Goal: Task Accomplishment & Management: Use online tool/utility

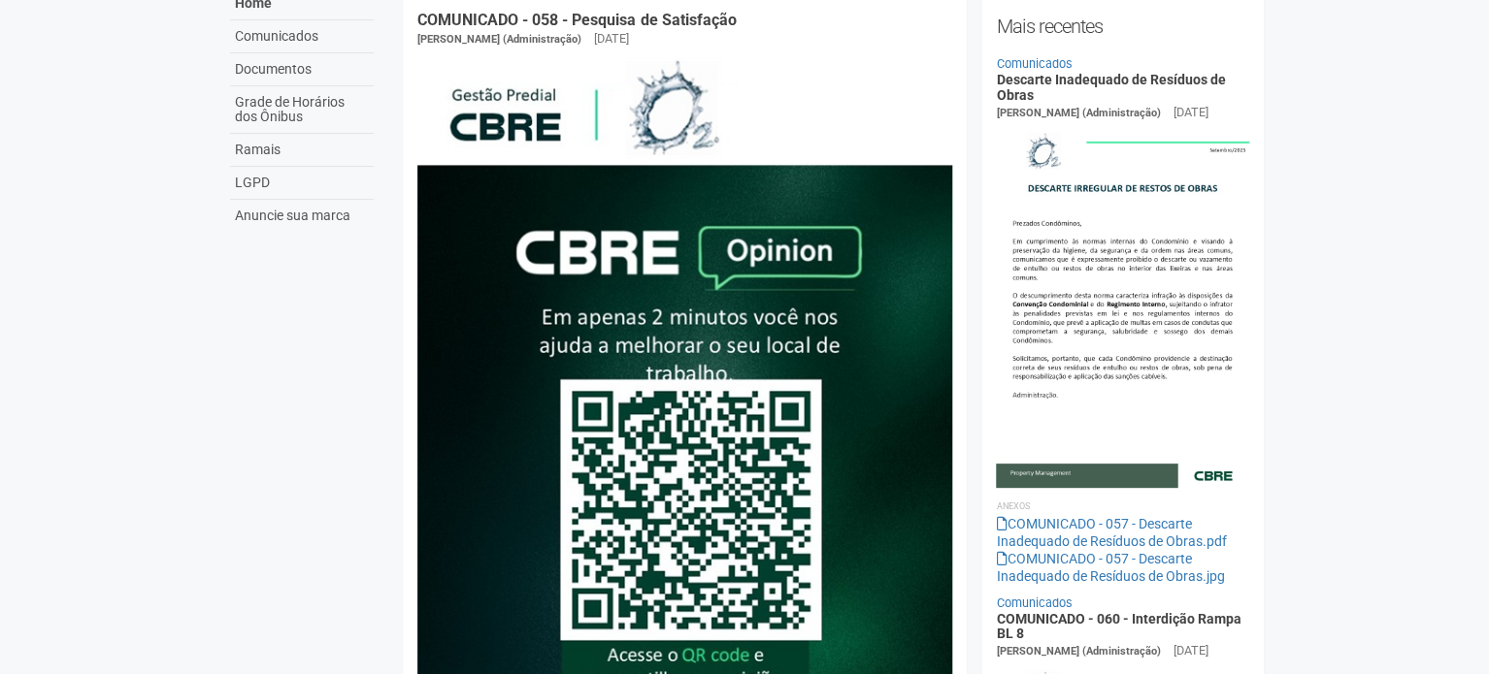
scroll to position [194, 0]
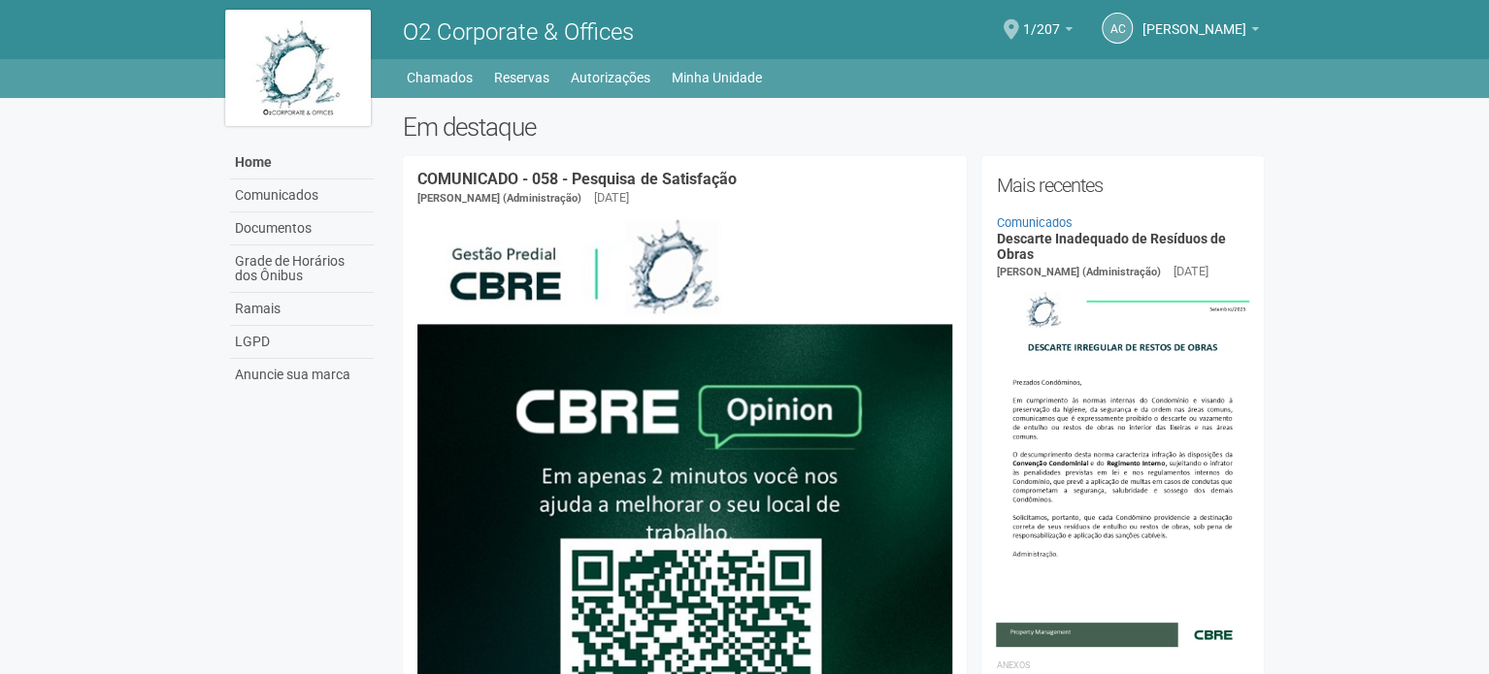
click at [1019, 21] on span at bounding box center [1011, 29] width 16 height 20
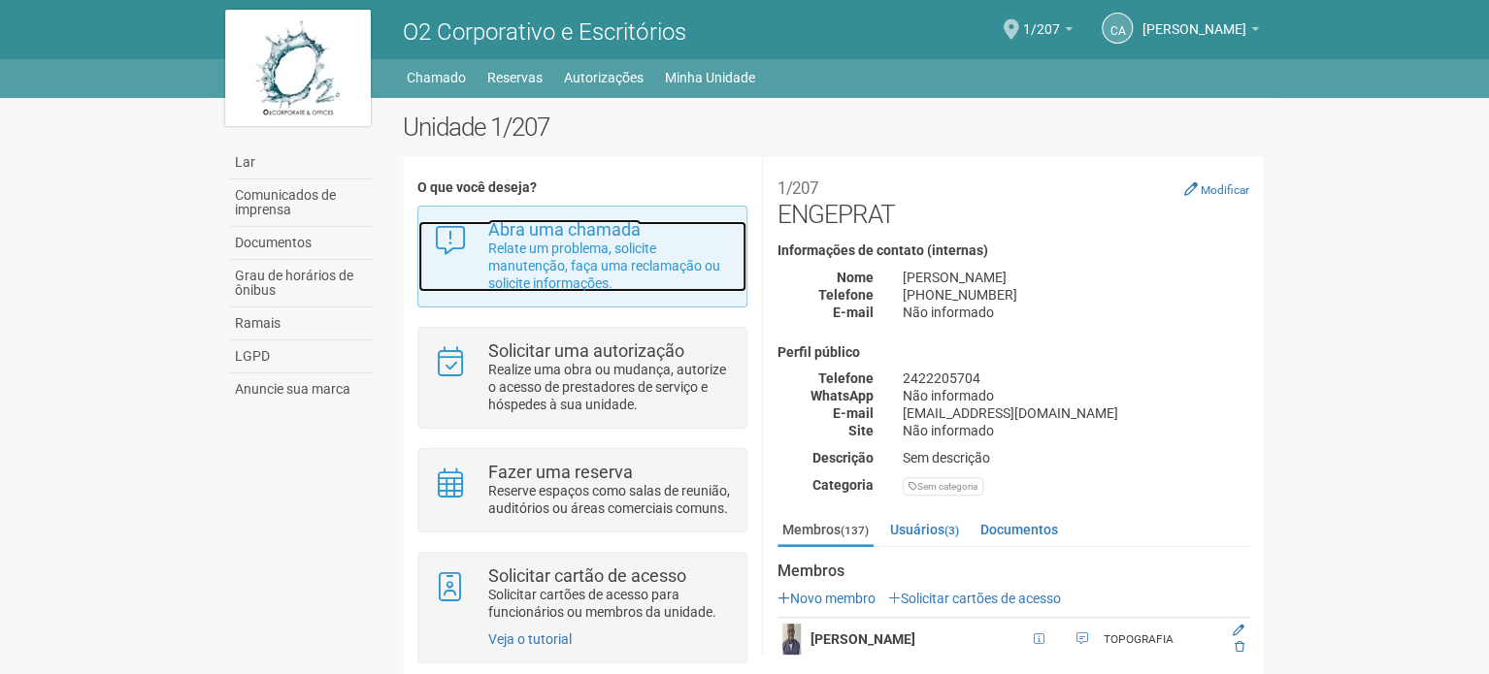
click at [598, 265] on font "Relate um problema, solicite manutenção, faça uma reclamação ou solicite inform…" at bounding box center [604, 266] width 232 height 50
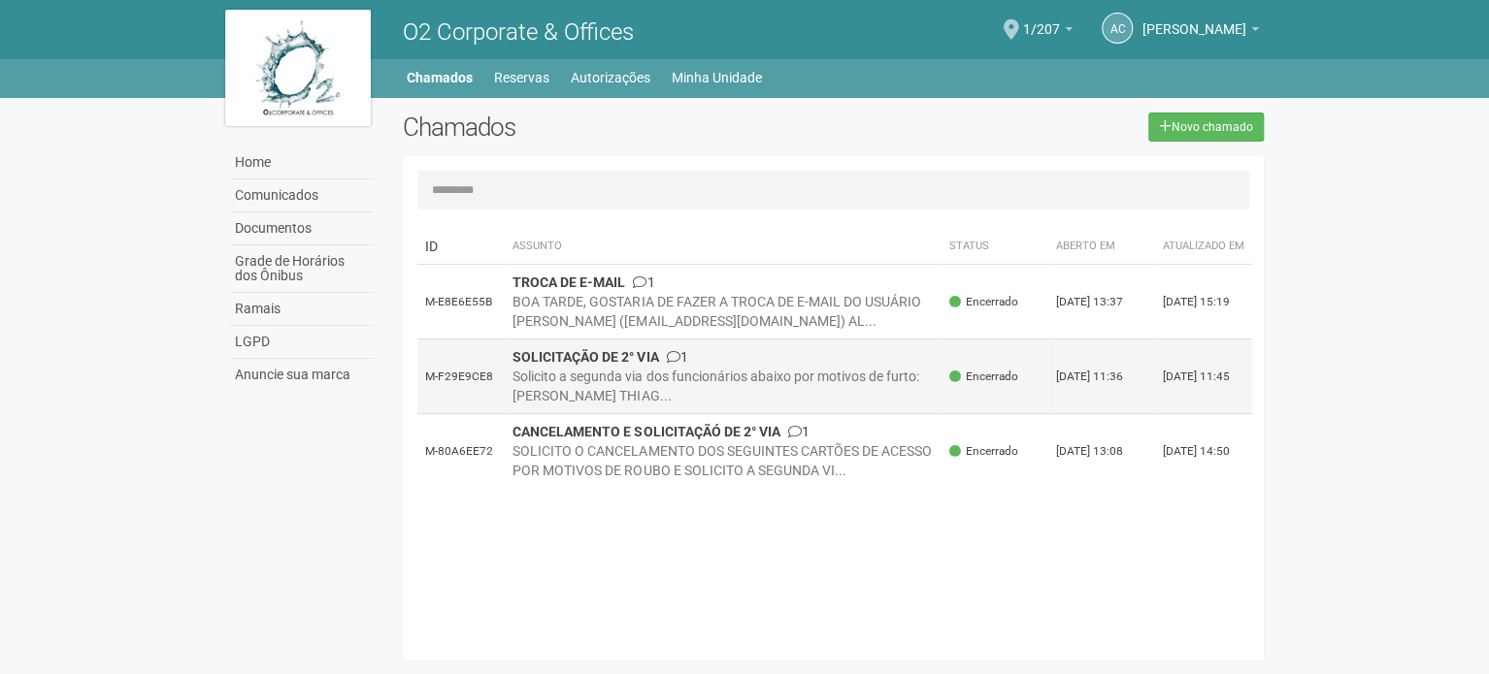
click at [702, 391] on div "Solicito a segunda via dos funcionários abaixo por motivos de furto: [PERSON_NA…" at bounding box center [722, 386] width 421 height 39
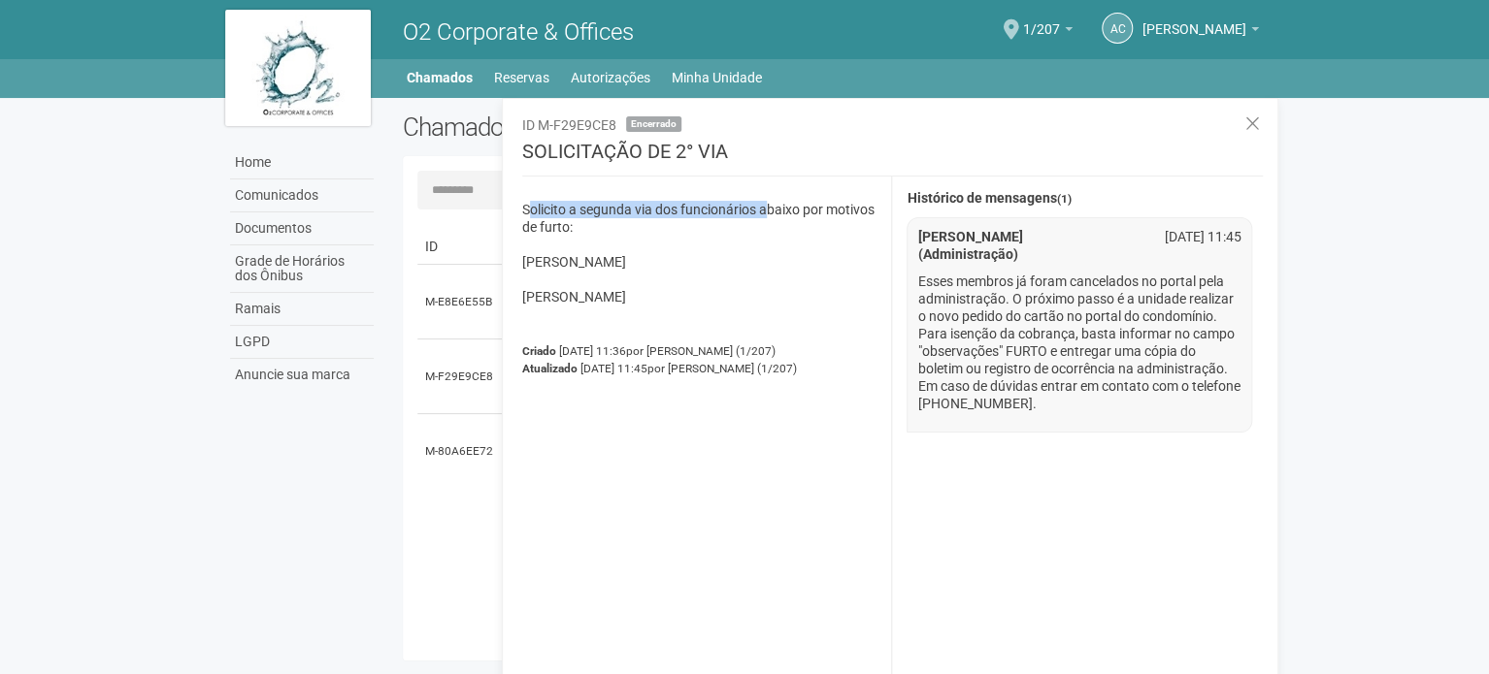
drag, startPoint x: 524, startPoint y: 201, endPoint x: 645, endPoint y: 195, distance: 121.4
click at [763, 215] on p "Solicito a segunda via dos funcionários abaixo por motivos de furto: PEDRO FREI…" at bounding box center [699, 262] width 355 height 122
click at [458, 74] on link "Chamados" at bounding box center [440, 77] width 66 height 27
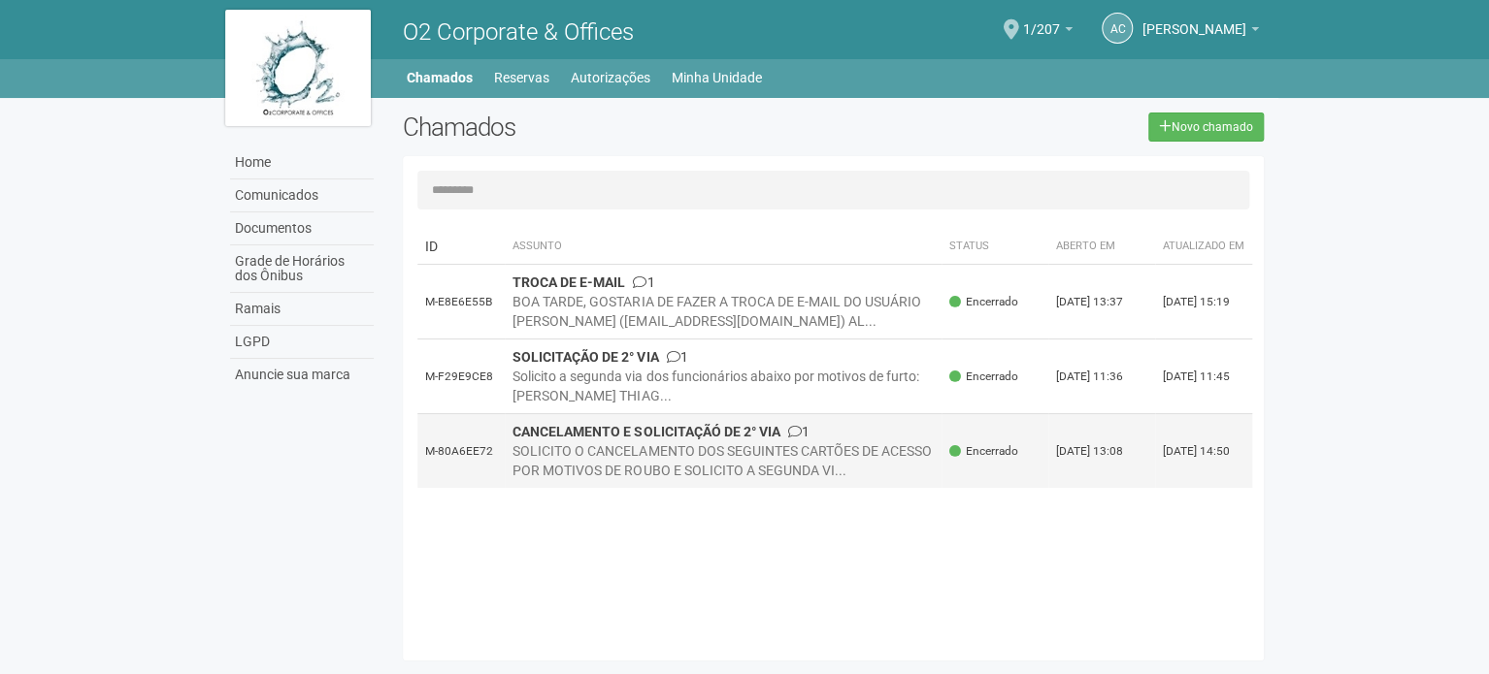
click at [658, 452] on td "CANCELAMENTO E SOLICITAÇÃÓ DE 2° VIA 1 SOLICITO O CANCELAMENTO DOS SEGUINTES CA…" at bounding box center [723, 451] width 437 height 75
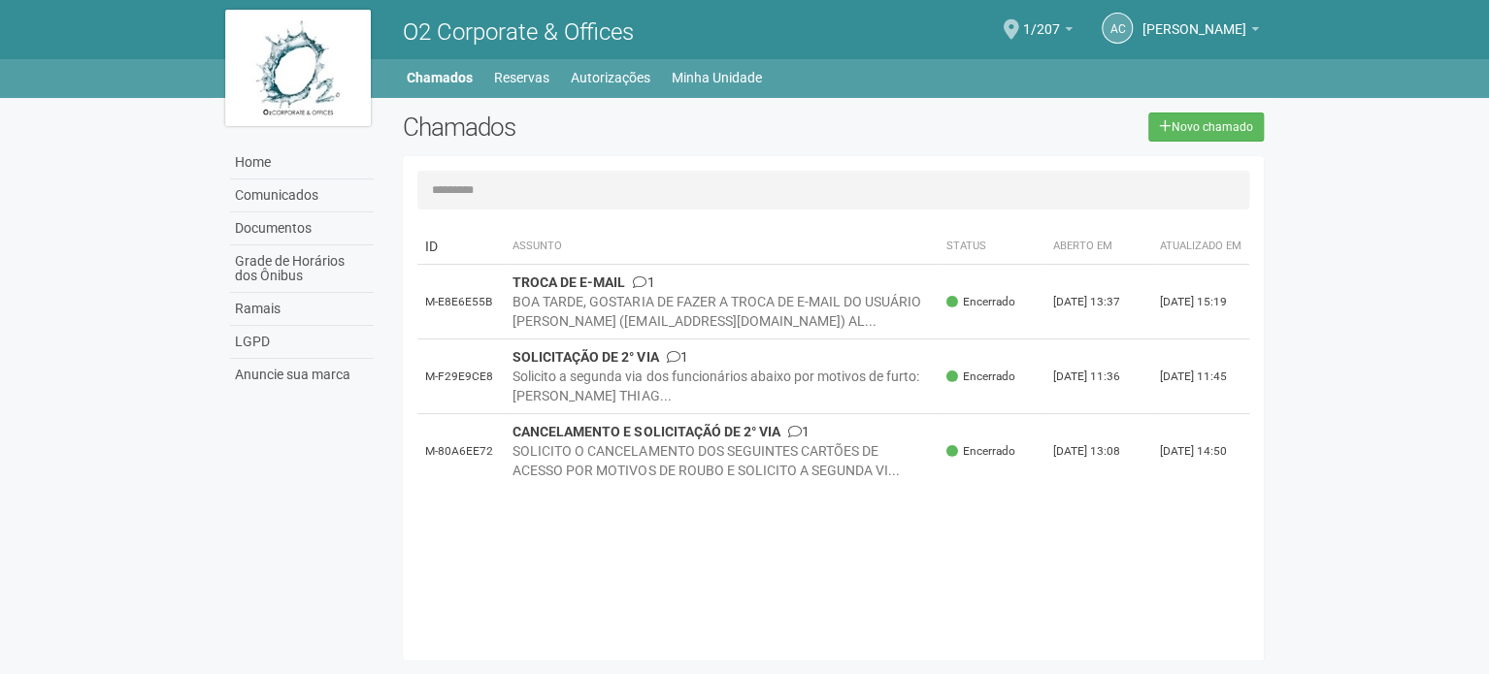
click at [532, 52] on div "O2 Corporate & Offices" at bounding box center [610, 29] width 444 height 59
